Goal: Task Accomplishment & Management: Complete application form

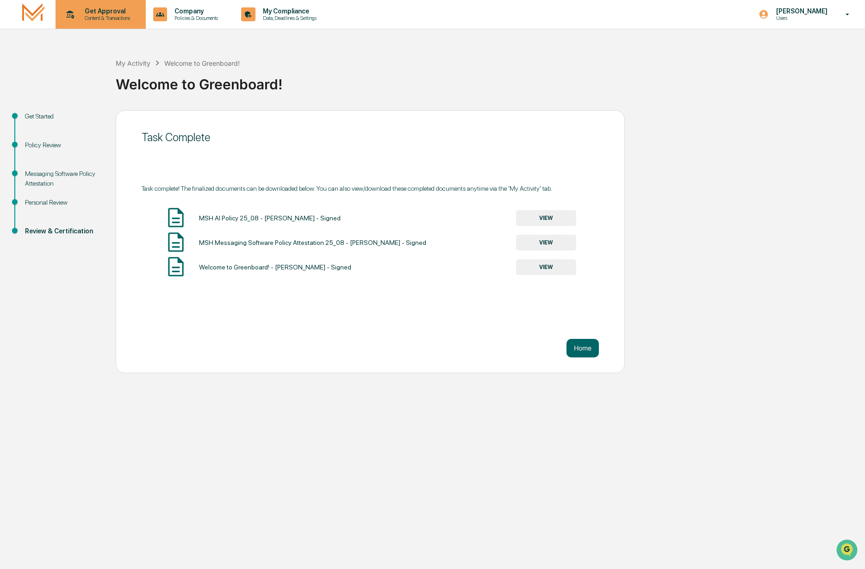
click at [90, 17] on p "Content & Transactions" at bounding box center [105, 18] width 57 height 6
click at [98, 63] on li "Compliance Review" at bounding box center [116, 64] width 120 height 17
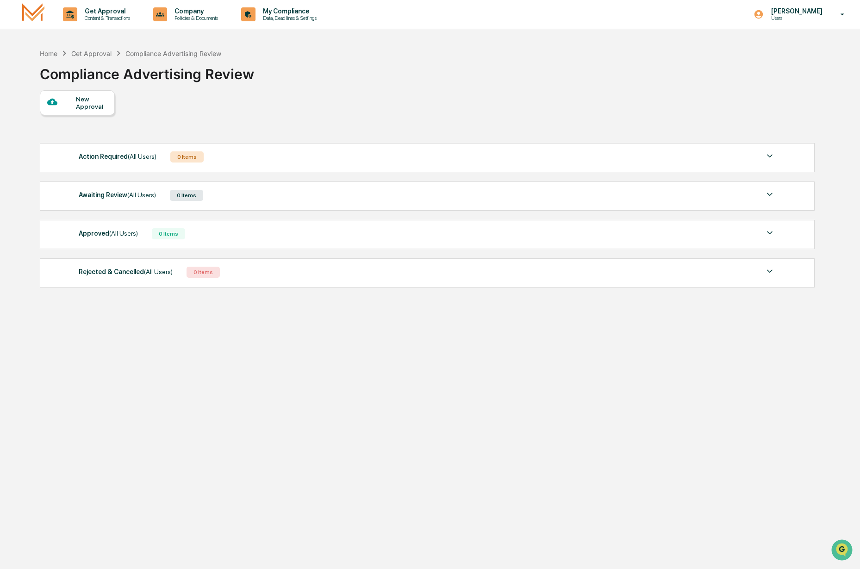
click at [84, 105] on div "New Approval" at bounding box center [91, 102] width 31 height 15
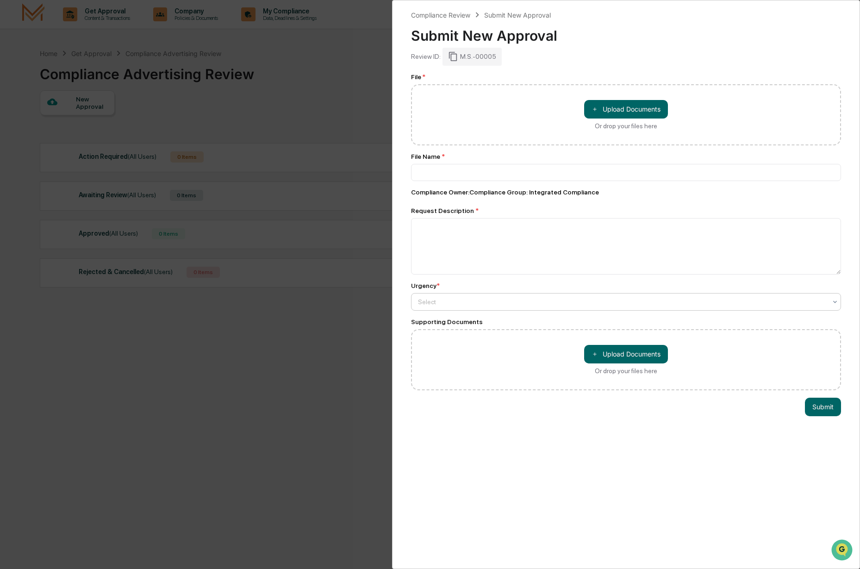
click at [474, 308] on div "Select" at bounding box center [622, 301] width 418 height 13
click at [395, 327] on div "Compliance Review Submit New Approval Submit New Approval Review ID: M.S.-00005…" at bounding box center [626, 284] width 468 height 569
click at [325, 368] on div "Compliance Review Submit New Approval Submit New Approval Review ID: M.S.-00005…" at bounding box center [430, 284] width 860 height 569
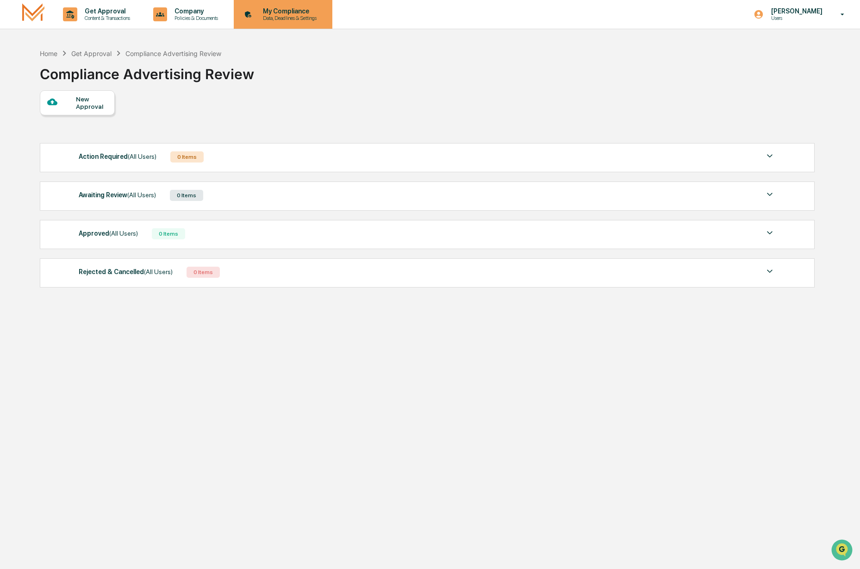
click at [314, 21] on p "Data, Deadlines & Settings" at bounding box center [289, 18] width 66 height 6
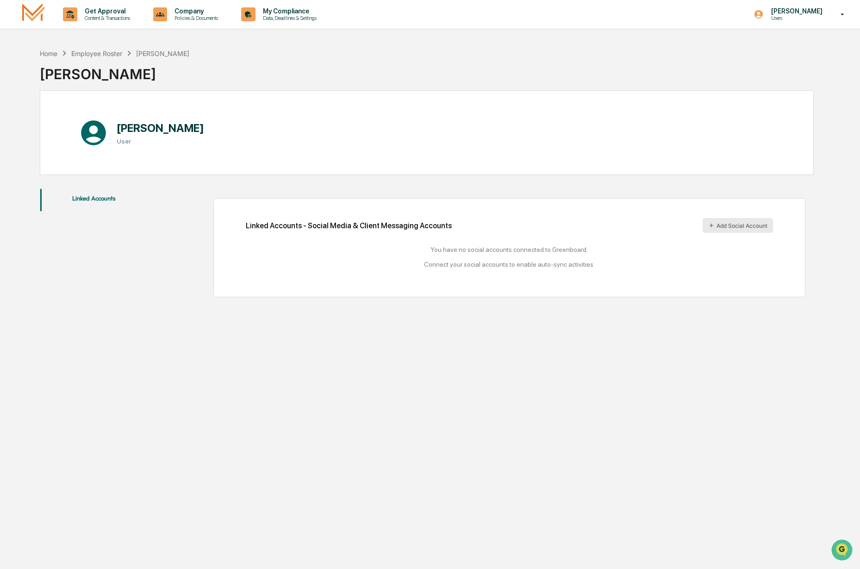
click at [750, 226] on button "Add Social Account" at bounding box center [738, 225] width 70 height 15
